Goal: Task Accomplishment & Management: Manage account settings

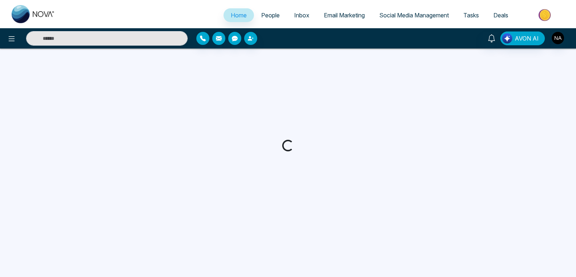
select select "*"
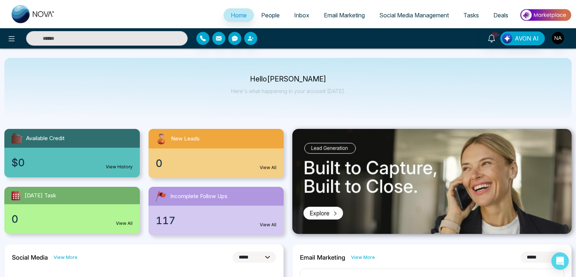
click at [200, 197] on span "Incomplete Follow Ups" at bounding box center [198, 196] width 57 height 8
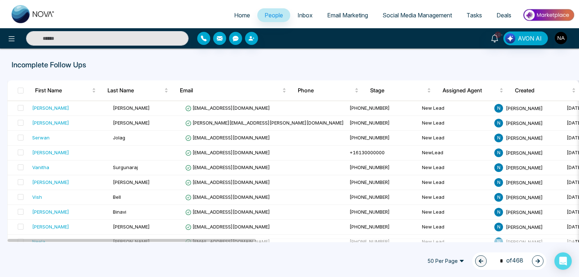
click at [476, 18] on span "Tasks" at bounding box center [475, 15] width 16 height 7
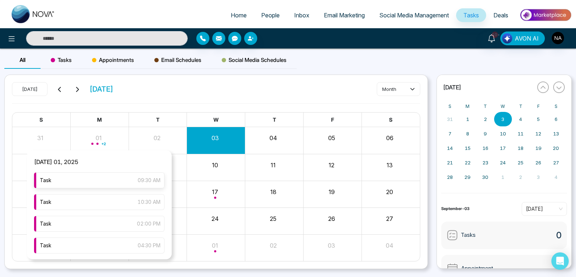
click at [96, 183] on div "Task 09:30 AM" at bounding box center [99, 180] width 130 height 16
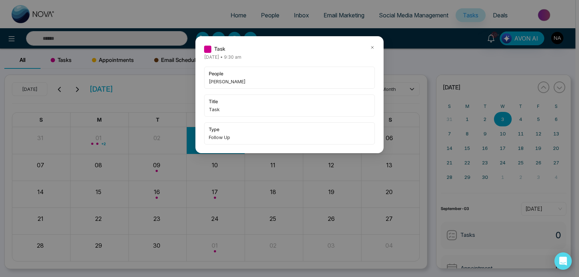
click at [372, 44] on div "Task [DATE] • 9:30 am people [PERSON_NAME] title Task type Follow Up" at bounding box center [289, 94] width 188 height 117
click at [370, 48] on icon at bounding box center [372, 47] width 5 height 5
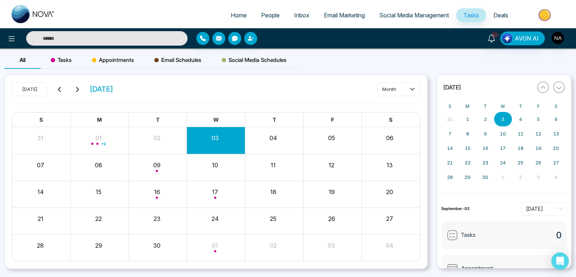
click at [94, 129] on div "Month View" at bounding box center [99, 140] width 58 height 27
click at [98, 144] on span "Month View" at bounding box center [97, 144] width 2 height 2
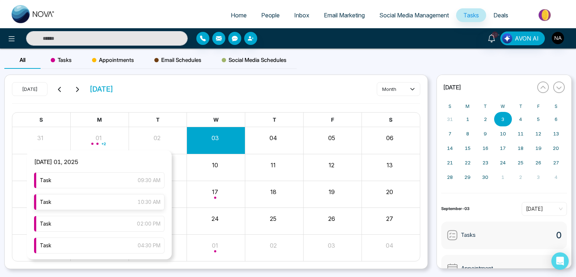
click at [92, 203] on div "Task 10:30 AM" at bounding box center [99, 202] width 130 height 16
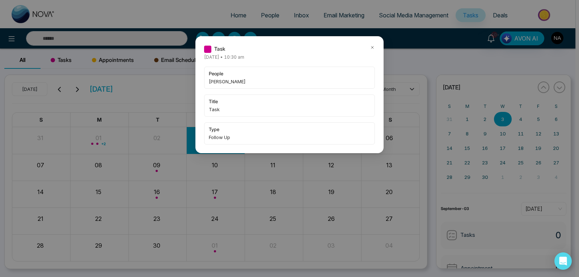
click at [92, 203] on div "Task [DATE] • 10:30 am people [PERSON_NAME] title Task type Follow Up" at bounding box center [289, 138] width 579 height 277
click at [370, 50] on icon at bounding box center [372, 47] width 5 height 5
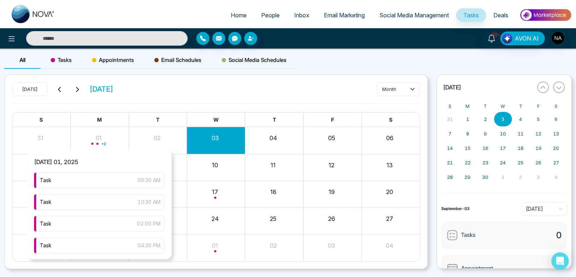
click at [91, 149] on div "+ 2" at bounding box center [100, 139] width 58 height 17
click at [105, 222] on div "Task 02:00 PM" at bounding box center [99, 224] width 130 height 16
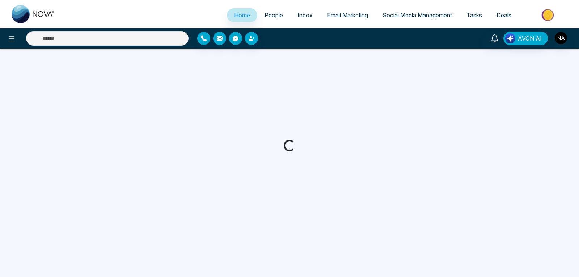
select select "*"
